Goal: Task Accomplishment & Management: Manage account settings

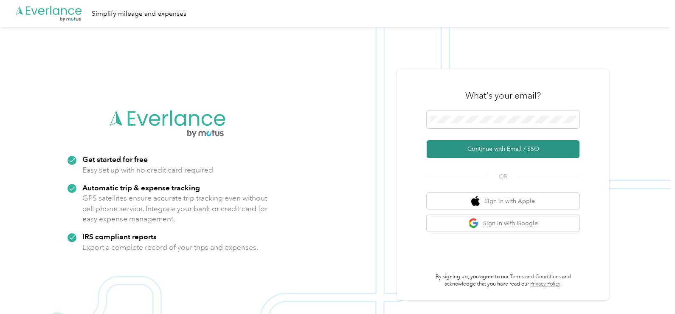
click at [451, 141] on button "Continue with Email / SSO" at bounding box center [502, 149] width 153 height 18
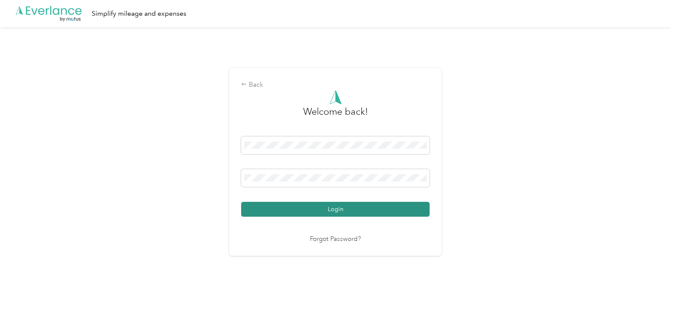
click at [333, 208] on button "Login" at bounding box center [335, 209] width 188 height 15
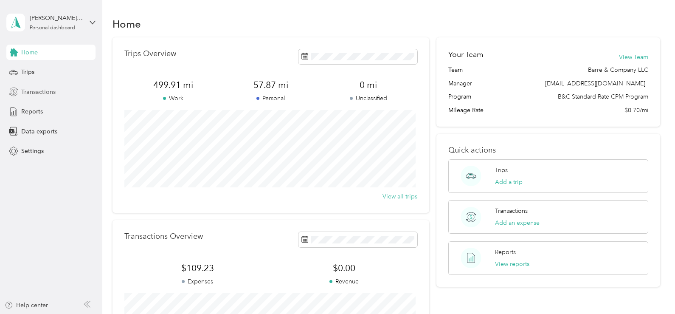
click at [51, 94] on span "Transactions" at bounding box center [38, 91] width 34 height 9
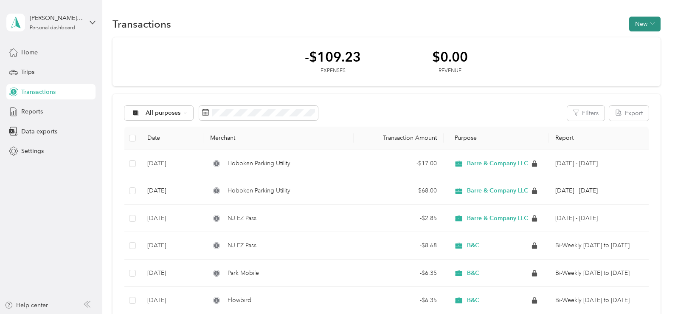
click at [639, 25] on button "New" at bounding box center [644, 24] width 31 height 15
click at [636, 37] on span "Expense" at bounding box center [640, 40] width 23 height 9
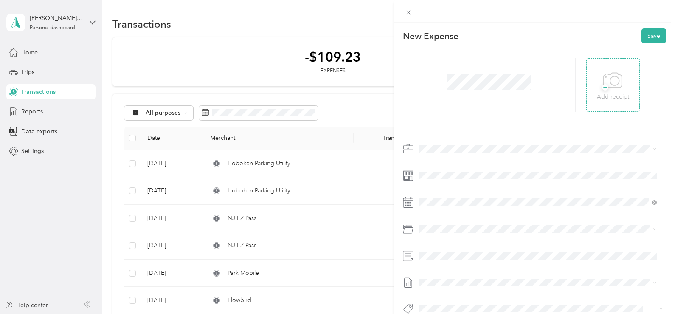
click at [607, 87] on icon at bounding box center [612, 80] width 18 height 14
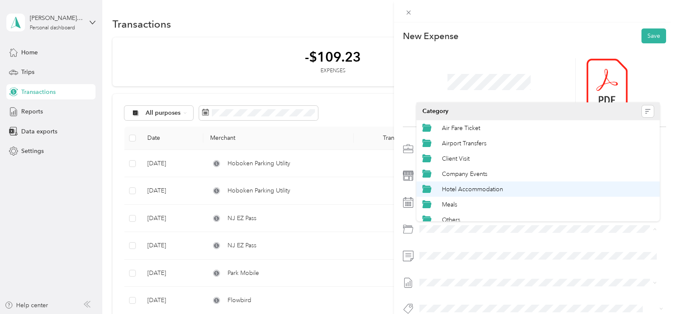
scroll to position [42, 0]
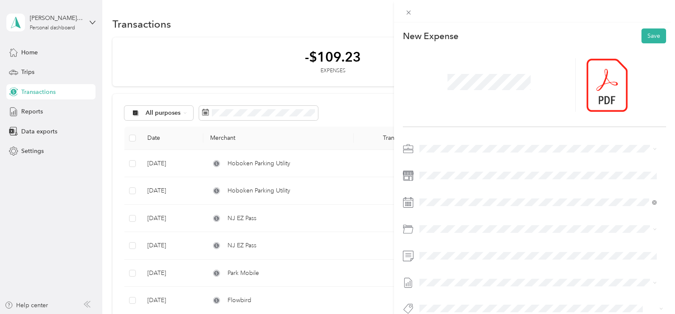
click at [457, 192] on span "School Audit Trip" at bounding box center [465, 192] width 47 height 7
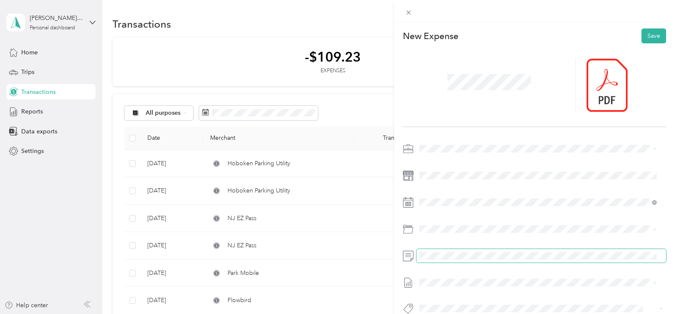
scroll to position [20, 0]
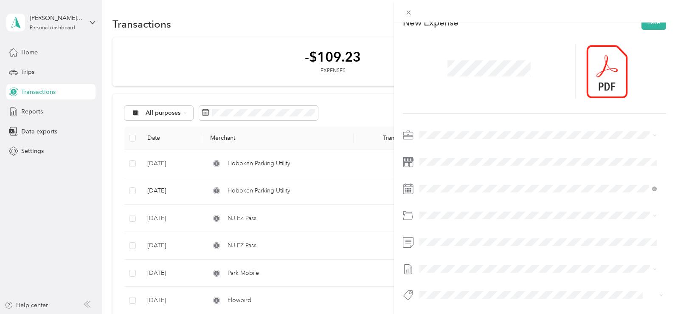
click at [450, 288] on span "[DATE] - [DATE]" at bounding box center [440, 287] width 42 height 9
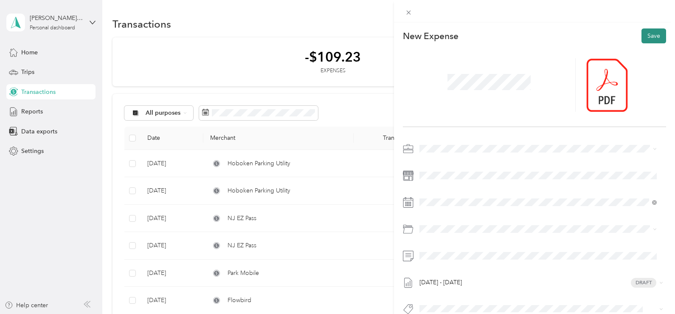
click at [653, 36] on button "Save" at bounding box center [653, 35] width 25 height 15
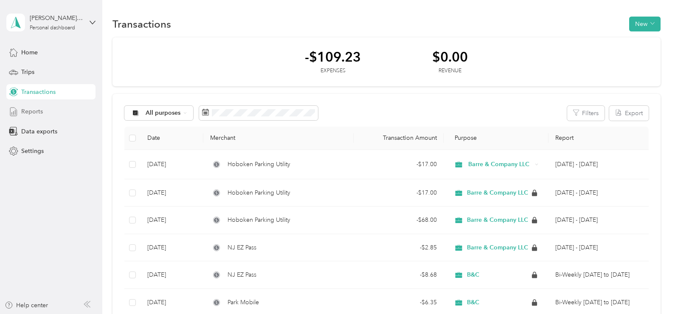
click at [50, 113] on div "Reports" at bounding box center [50, 111] width 89 height 15
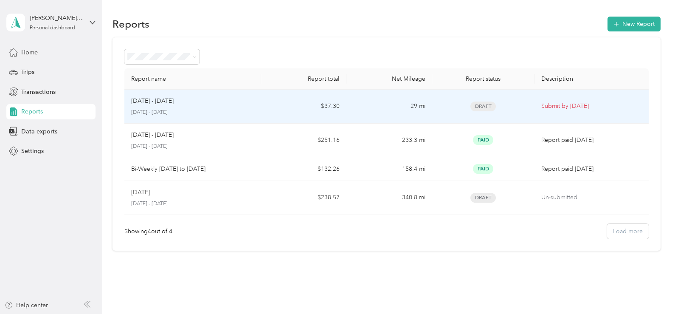
click at [264, 107] on td "$37.30" at bounding box center [303, 107] width 85 height 34
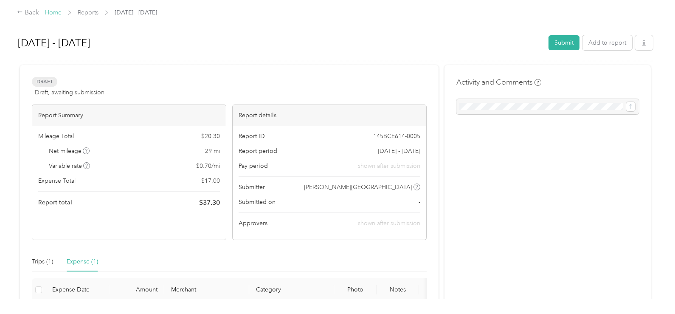
click at [53, 13] on link "Home" at bounding box center [53, 12] width 17 height 7
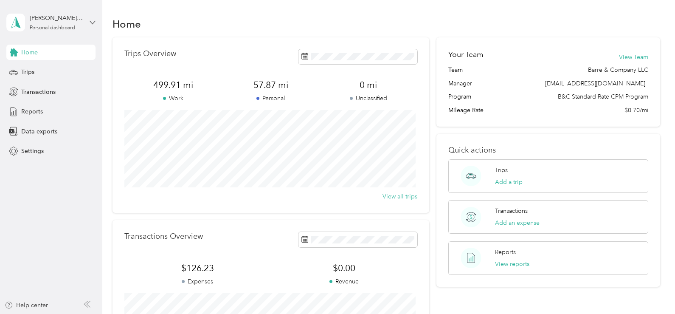
click at [92, 24] on icon at bounding box center [93, 23] width 6 height 6
click at [28, 68] on div "Log out" at bounding box center [30, 67] width 33 height 9
